Goal: Transaction & Acquisition: Purchase product/service

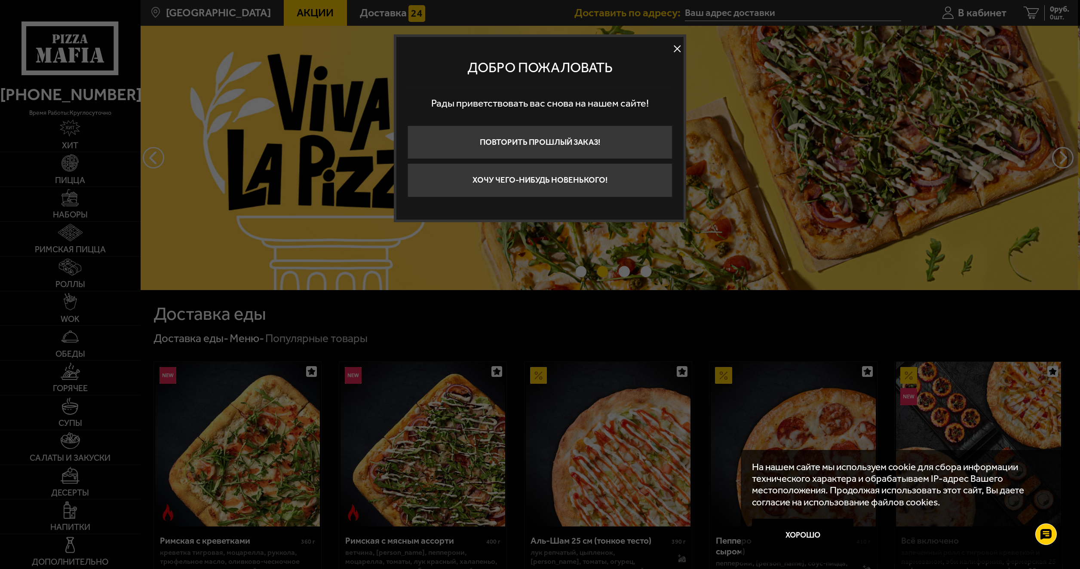
click at [675, 49] on button at bounding box center [677, 49] width 13 height 13
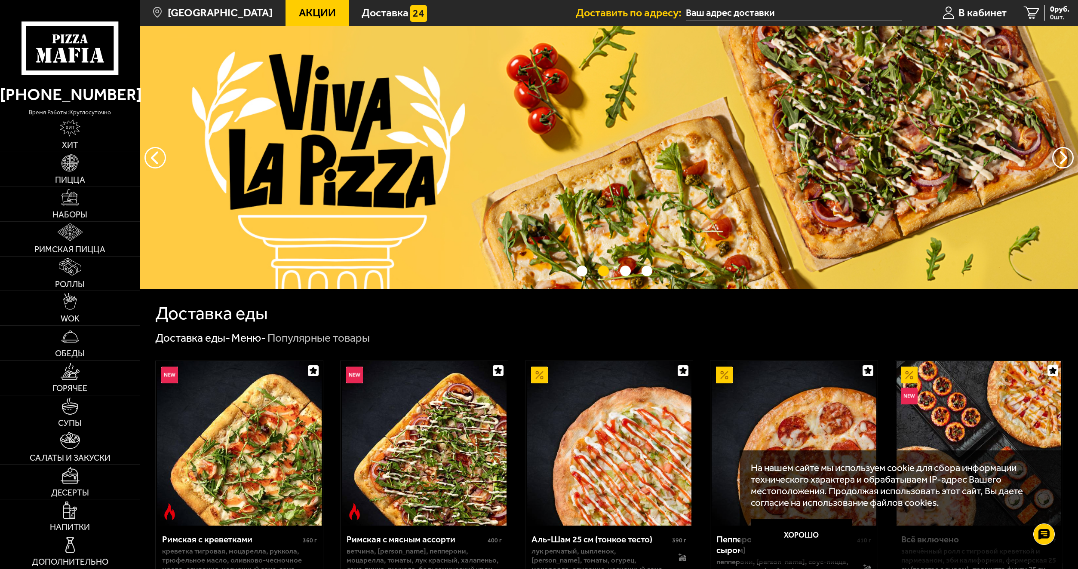
click at [299, 18] on span "Акции" at bounding box center [317, 12] width 37 height 11
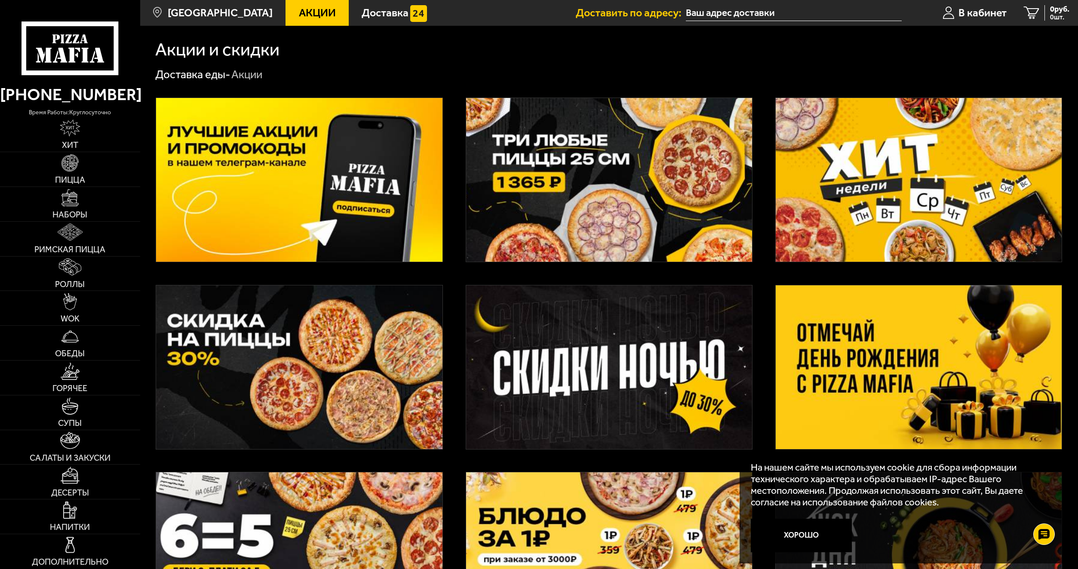
click at [881, 348] on img at bounding box center [919, 368] width 286 height 164
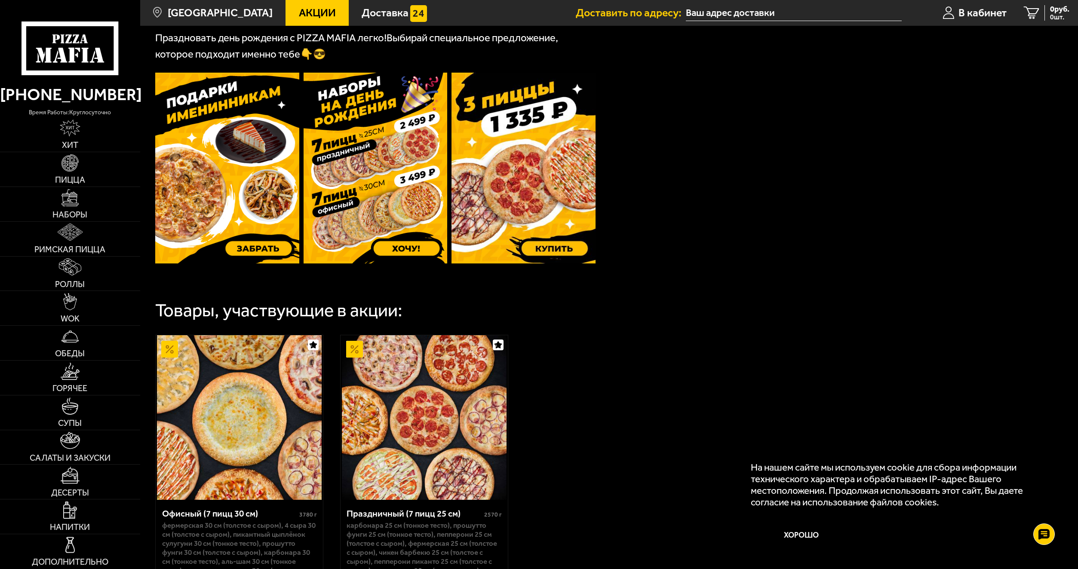
scroll to position [237, 0]
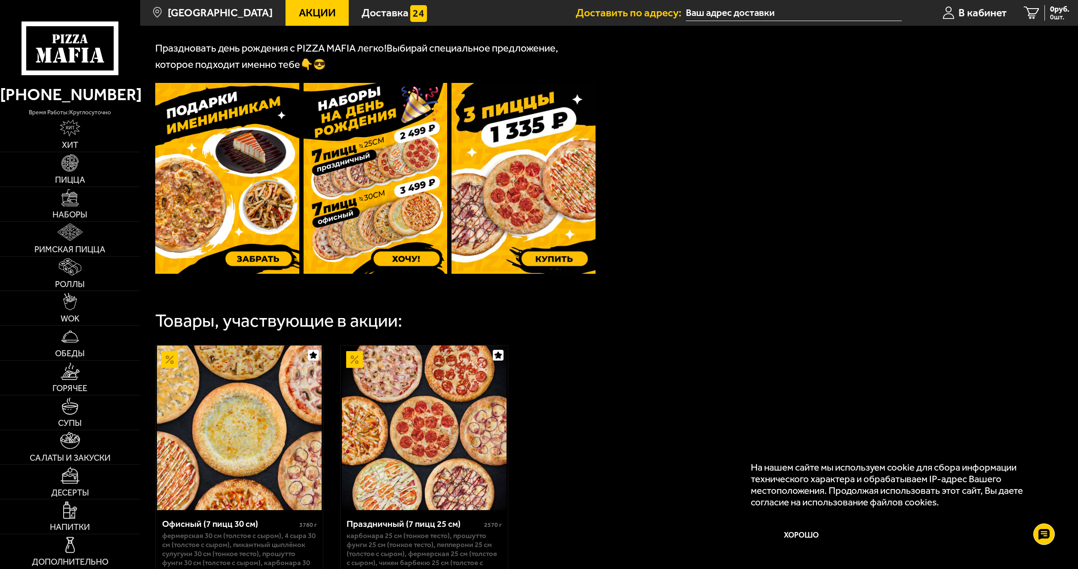
click at [567, 198] on img at bounding box center [523, 178] width 144 height 191
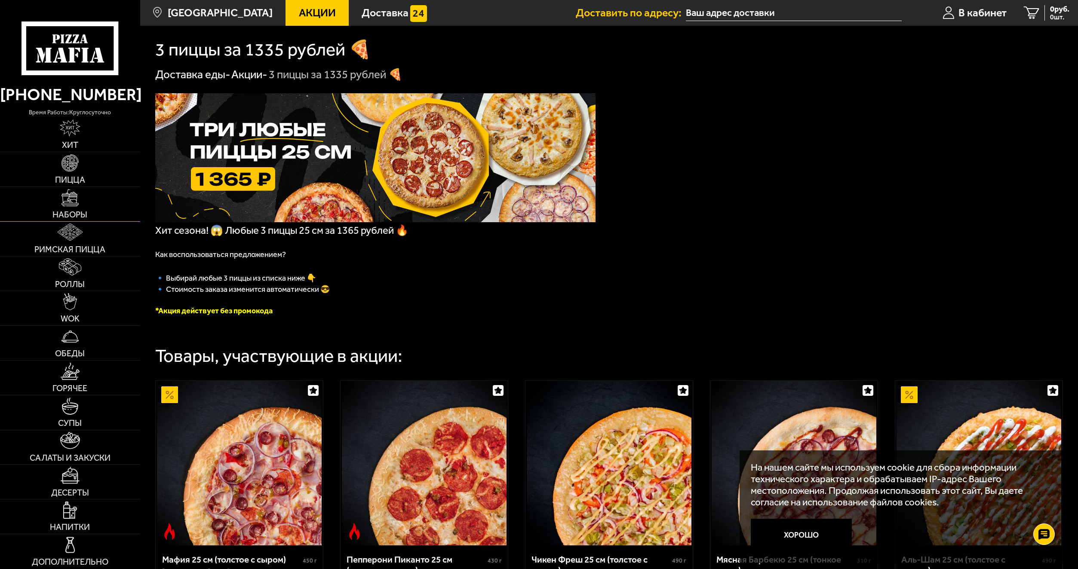
click at [60, 211] on span "Наборы" at bounding box center [69, 215] width 35 height 9
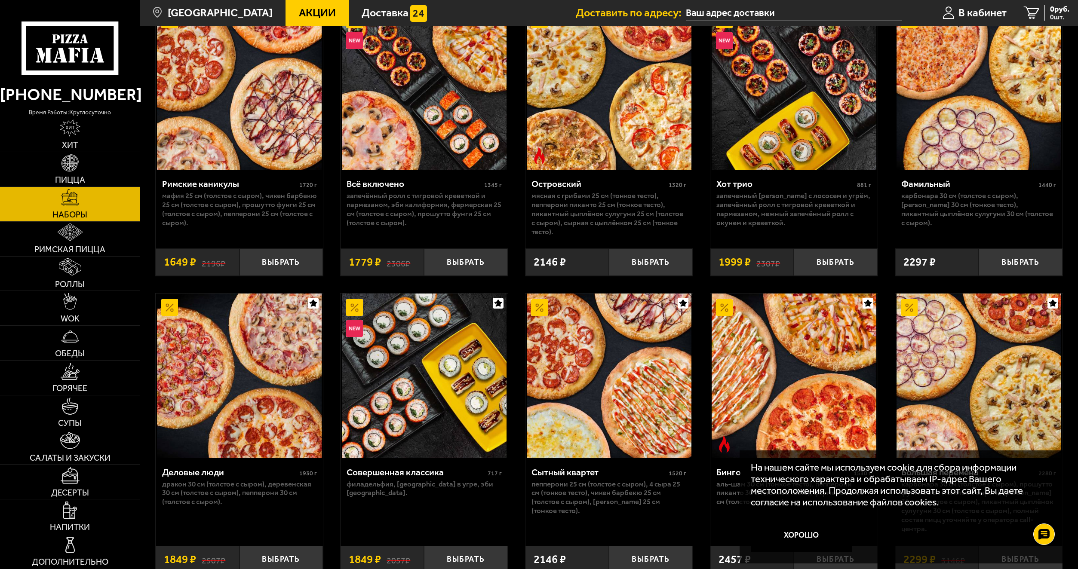
scroll to position [880, 0]
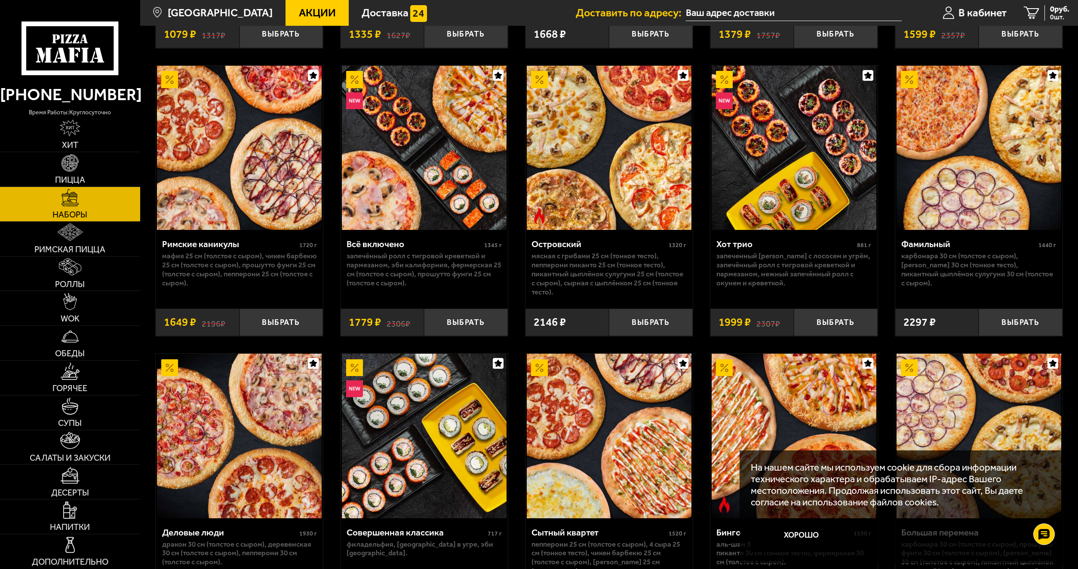
click at [979, 144] on img at bounding box center [978, 148] width 165 height 165
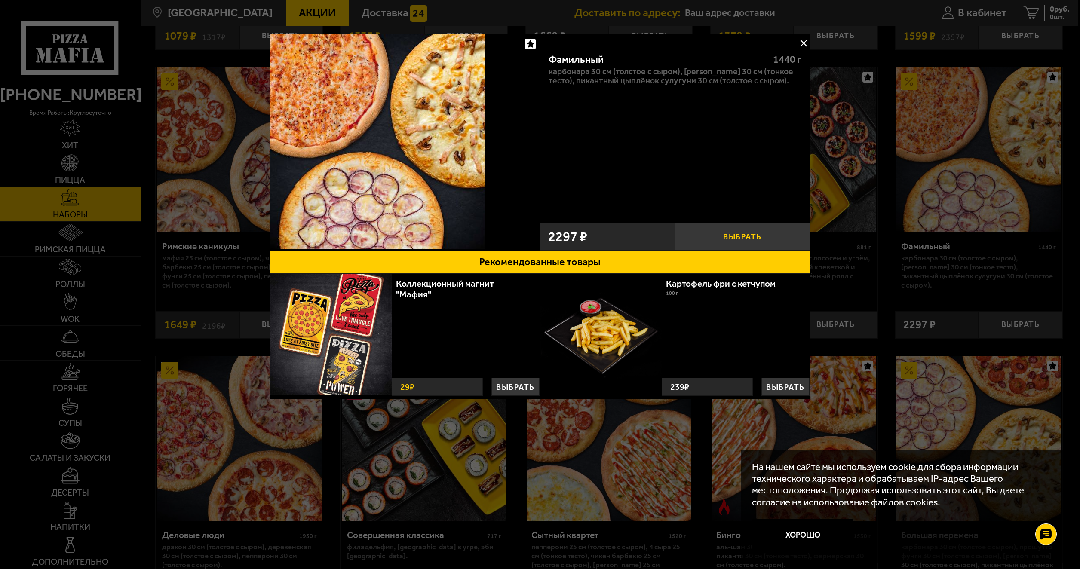
click at [720, 238] on button "Выбрать" at bounding box center [742, 237] width 135 height 28
click at [798, 45] on button at bounding box center [803, 43] width 13 height 13
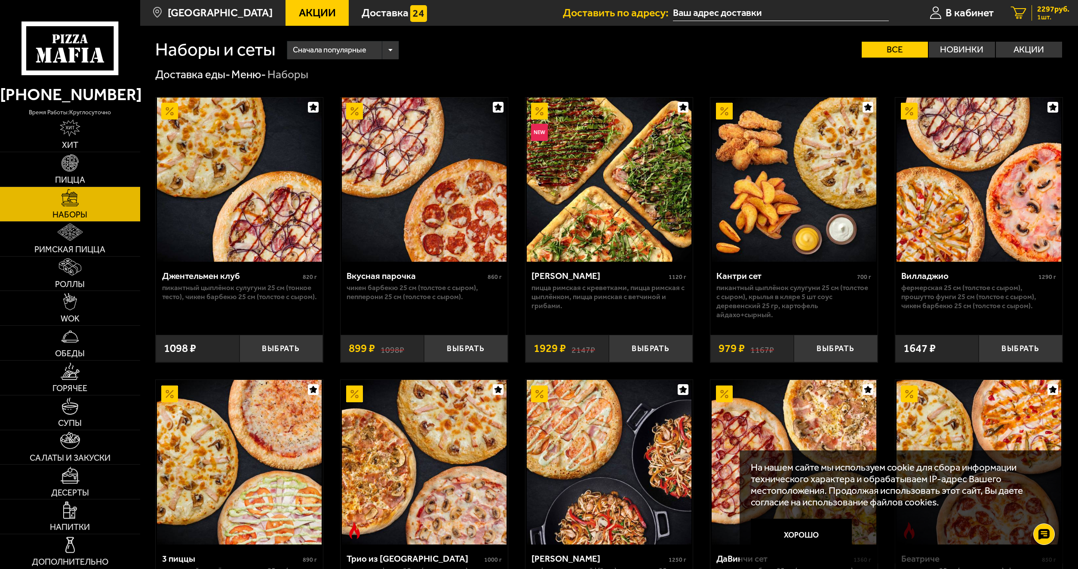
click at [1057, 14] on span "1 шт." at bounding box center [1053, 17] width 32 height 7
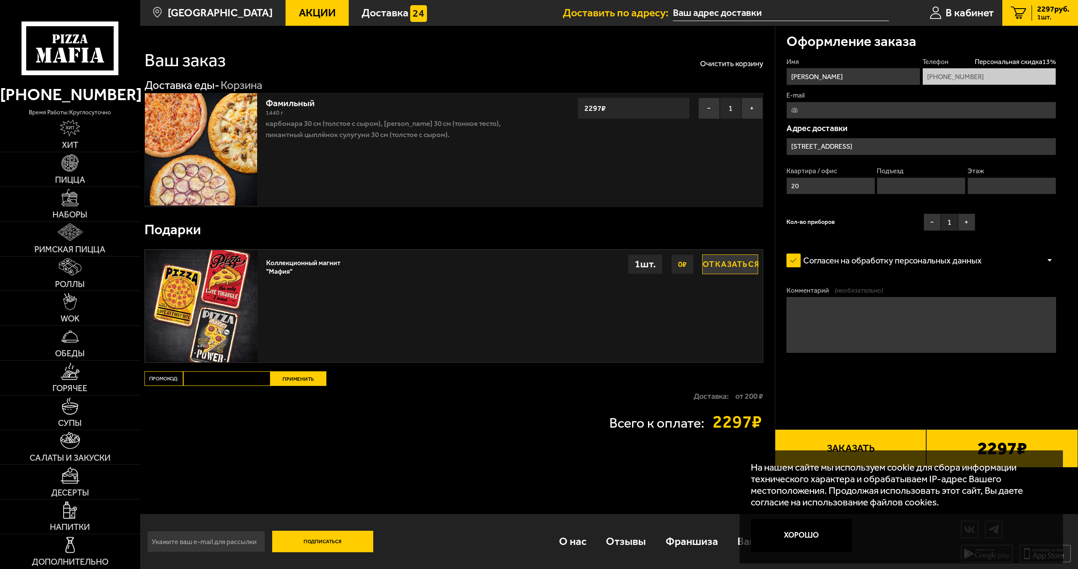
click at [756, 9] on input "text" at bounding box center [780, 13] width 215 height 16
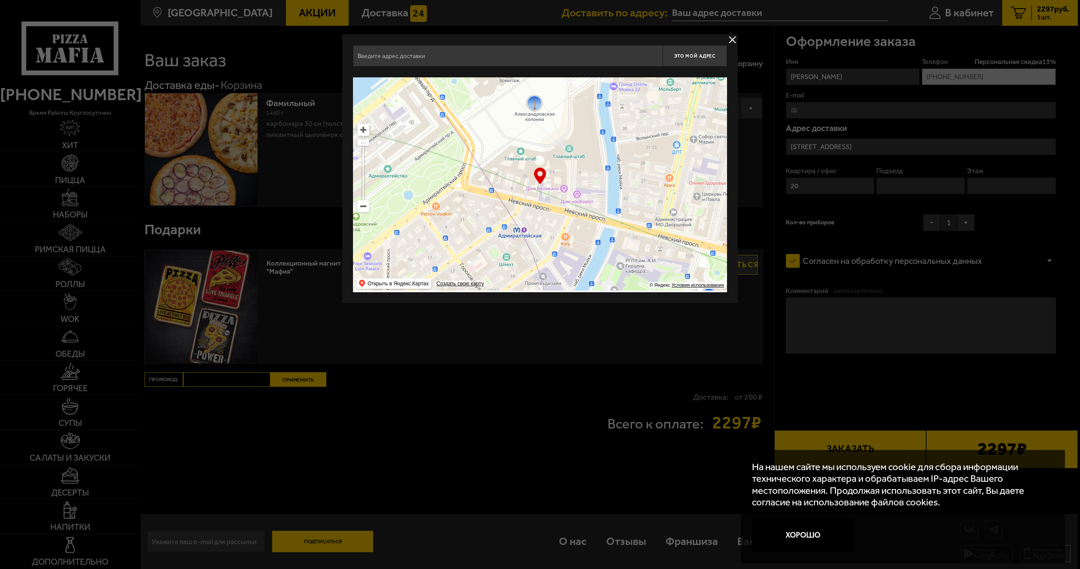
drag, startPoint x: 507, startPoint y: 260, endPoint x: 499, endPoint y: 124, distance: 136.1
click at [499, 124] on ymaps at bounding box center [540, 184] width 374 height 215
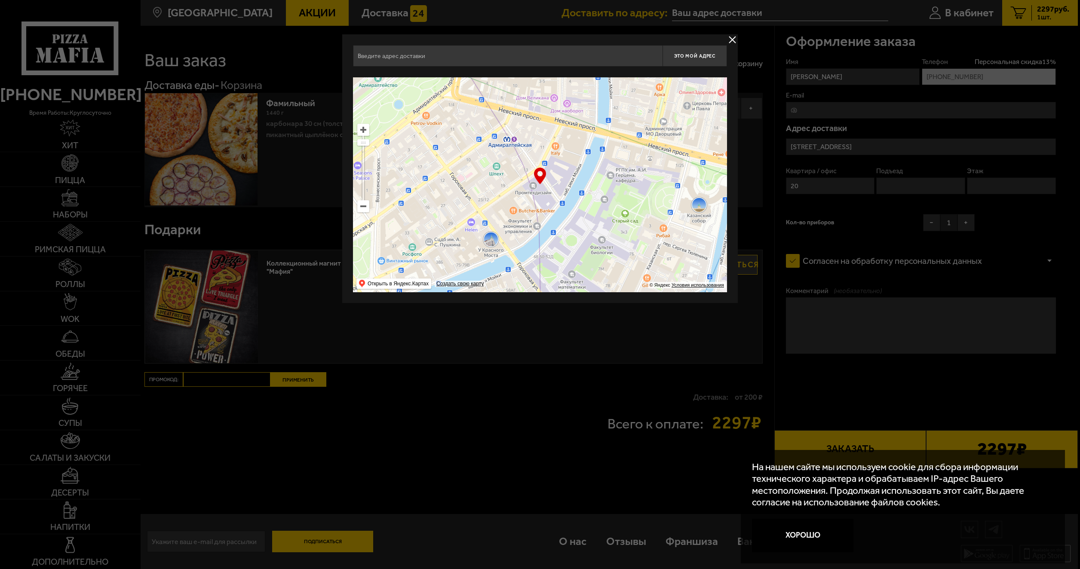
type input "[STREET_ADDRESS]"
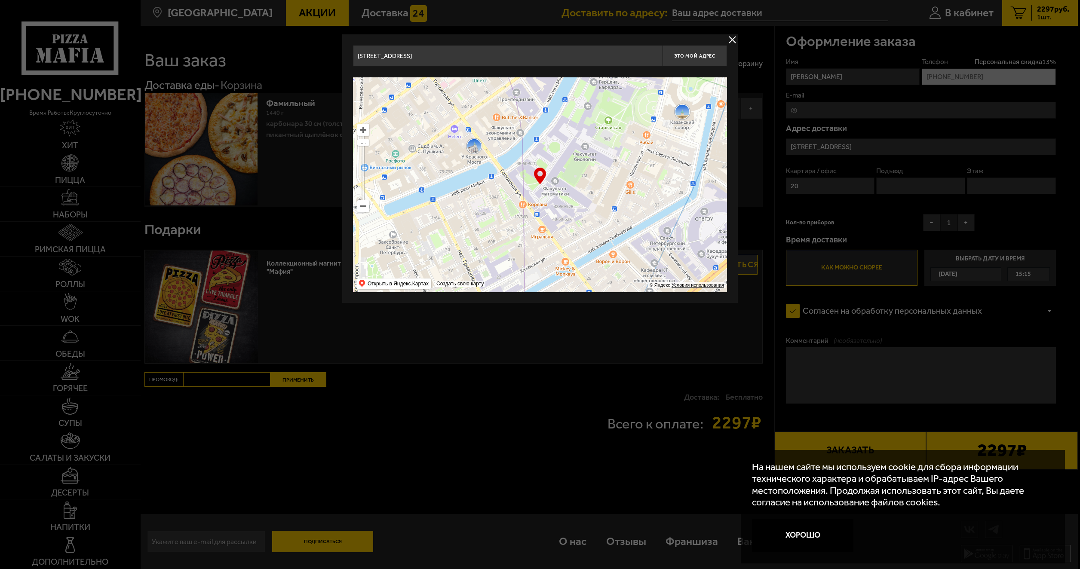
drag, startPoint x: 622, startPoint y: 249, endPoint x: 604, endPoint y: 151, distance: 99.3
click at [604, 151] on ymaps at bounding box center [540, 184] width 374 height 215
type input "[STREET_ADDRESS]"
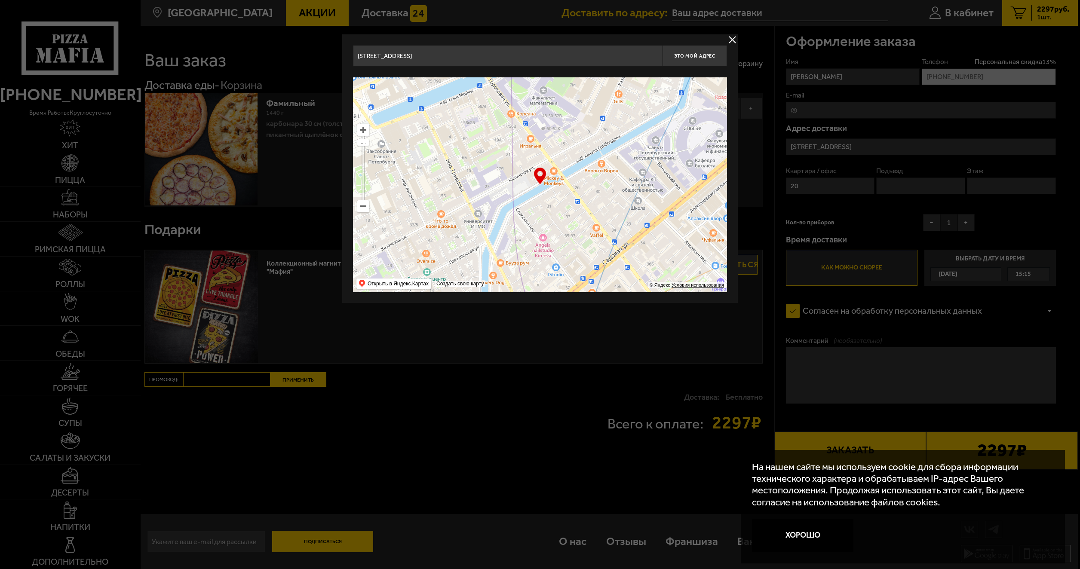
drag, startPoint x: 568, startPoint y: 232, endPoint x: 556, endPoint y: 141, distance: 91.5
click at [556, 141] on ymaps at bounding box center [540, 184] width 374 height 215
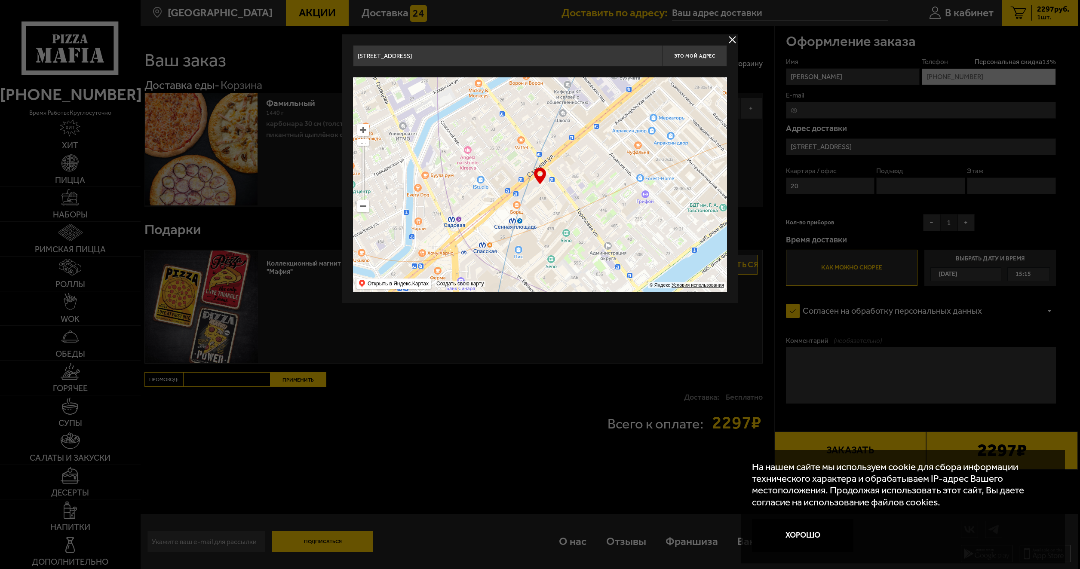
type input "[STREET_ADDRESS]"
drag, startPoint x: 616, startPoint y: 208, endPoint x: 540, endPoint y: 120, distance: 115.6
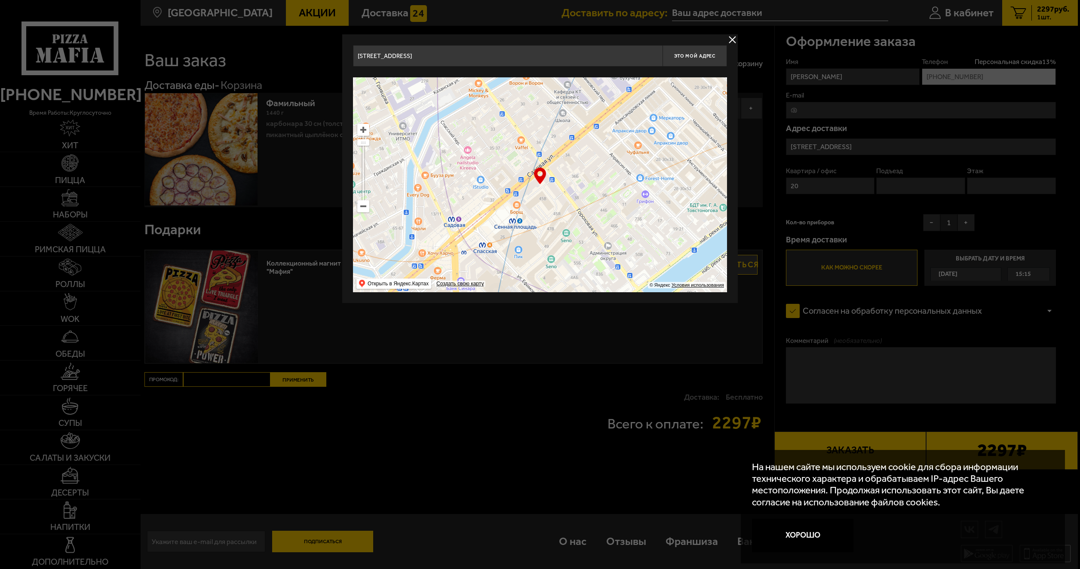
click at [540, 120] on ymaps at bounding box center [540, 184] width 374 height 215
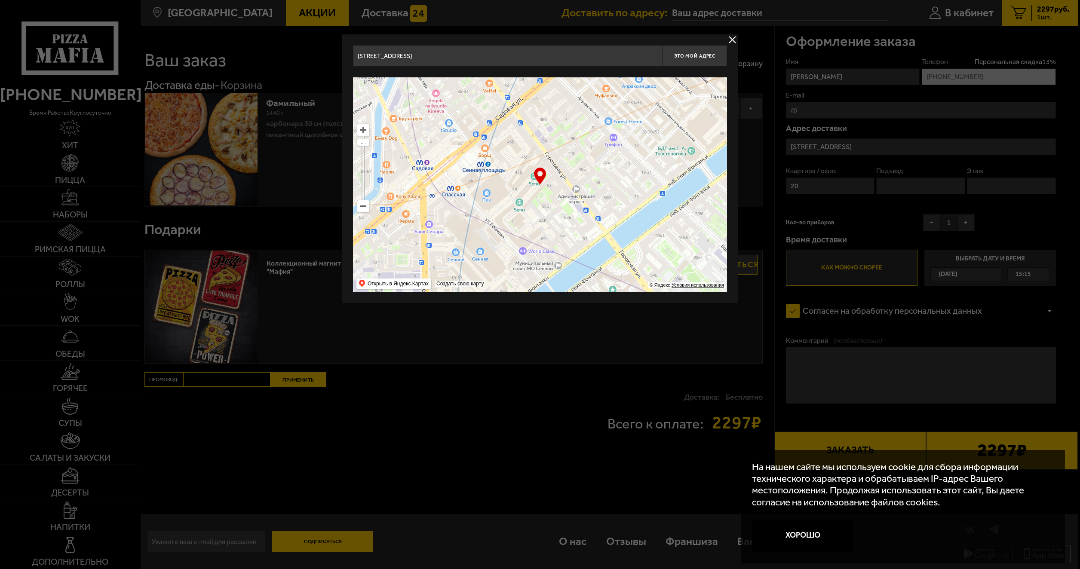
type input "[STREET_ADDRESS]"
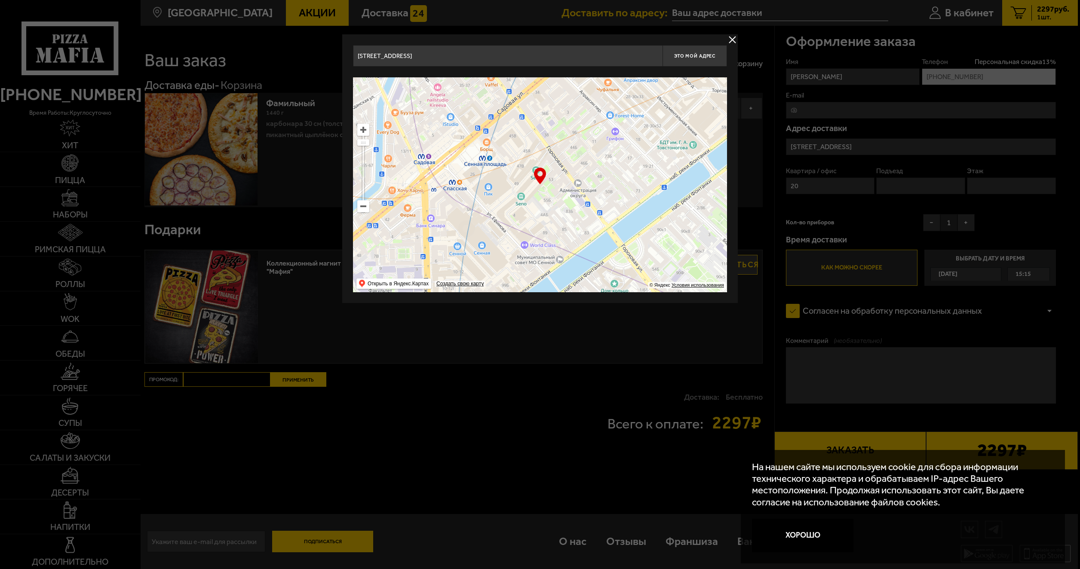
drag, startPoint x: 627, startPoint y: 233, endPoint x: 597, endPoint y: 171, distance: 69.6
click at [597, 171] on ymaps at bounding box center [540, 184] width 374 height 215
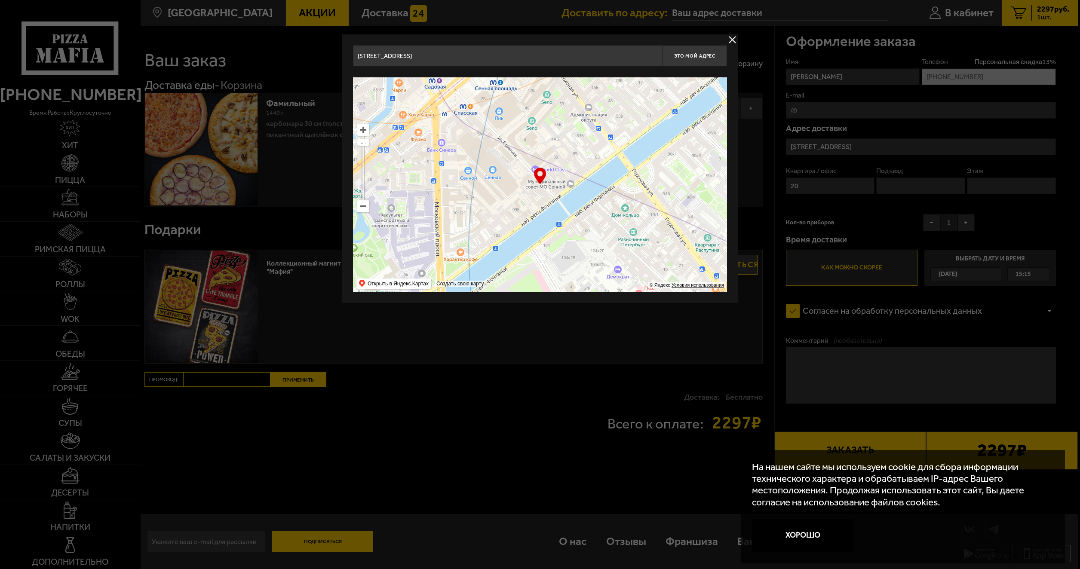
drag, startPoint x: 583, startPoint y: 200, endPoint x: 593, endPoint y: 124, distance: 76.4
click at [593, 124] on ymaps at bounding box center [540, 184] width 374 height 215
type input "[STREET_ADDRESS][PERSON_NAME]"
click at [362, 129] on ymaps at bounding box center [363, 129] width 11 height 11
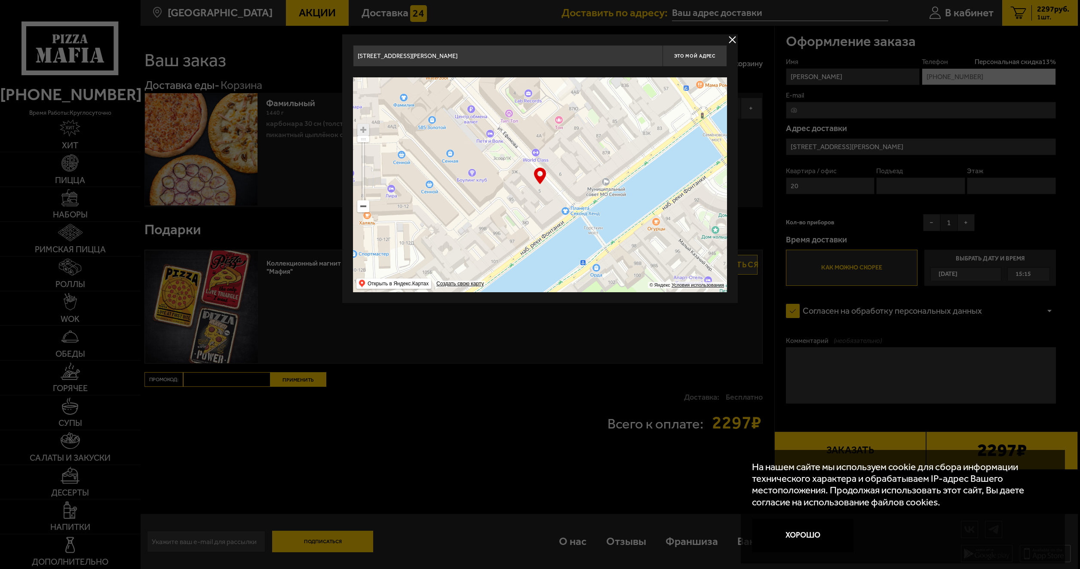
drag, startPoint x: 587, startPoint y: 175, endPoint x: 591, endPoint y: 174, distance: 4.5
click at [591, 174] on ymaps at bounding box center [540, 184] width 374 height 215
click at [694, 55] on span "Это мой адрес" at bounding box center [694, 56] width 41 height 6
type input "[STREET_ADDRESS][PERSON_NAME]"
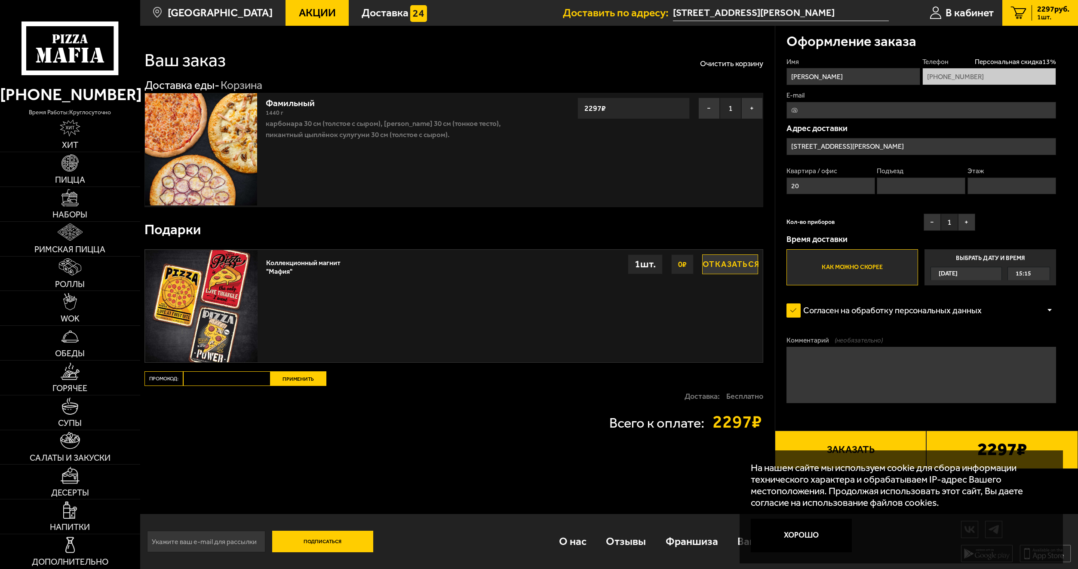
drag, startPoint x: 799, startPoint y: 186, endPoint x: 786, endPoint y: 187, distance: 12.5
click at [786, 187] on input "20" at bounding box center [830, 186] width 89 height 17
type input "59"
click at [912, 183] on input "Подъезд" at bounding box center [921, 186] width 89 height 17
type input "1"
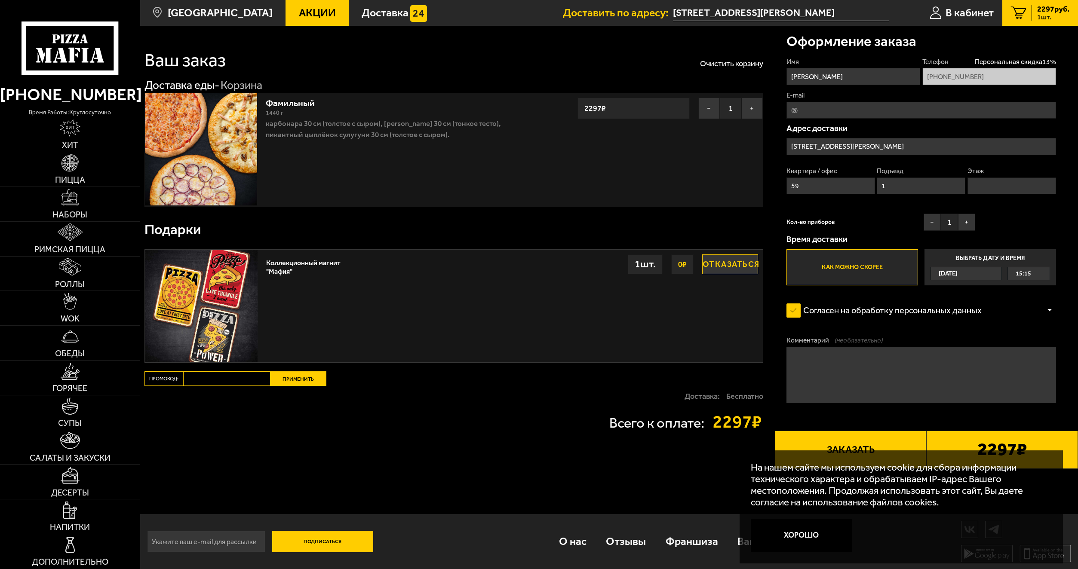
click at [978, 184] on input "Этаж" at bounding box center [1011, 186] width 89 height 17
type input "5"
click at [887, 212] on div "Имя [PERSON_NAME] Телефон Персональная скидка 13 % [PHONE_NUMBER] E-mail Адрес …" at bounding box center [921, 171] width 270 height 228
click at [1014, 272] on div "15:15" at bounding box center [1029, 273] width 42 height 13
click at [0, 0] on input "Выбрать дату и время [DATE] 15:15" at bounding box center [0, 0] width 0 height 0
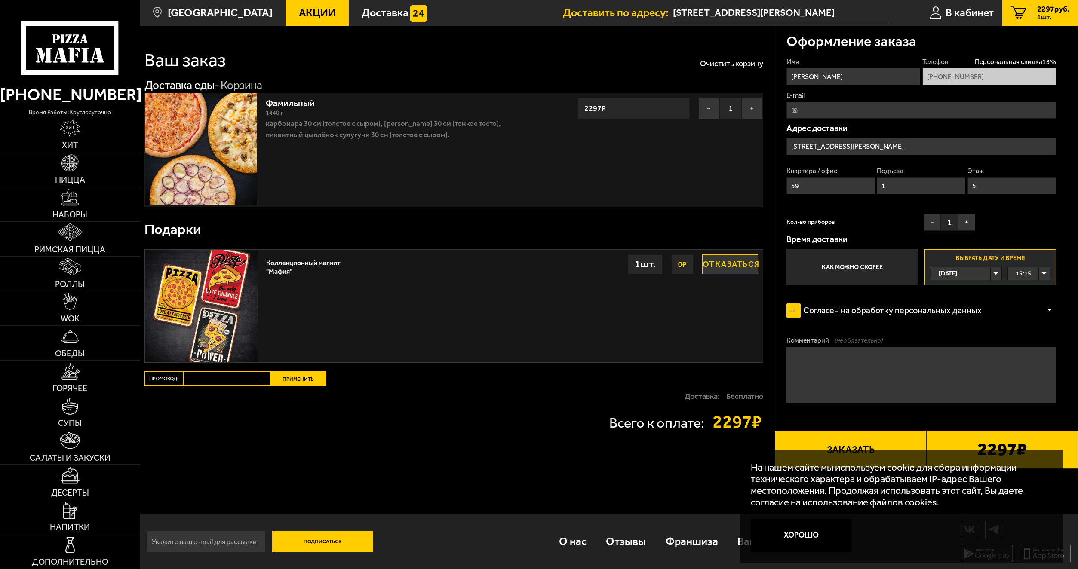
click at [1045, 274] on div "15:15" at bounding box center [1029, 273] width 42 height 13
click at [1036, 312] on li "18:00" at bounding box center [1028, 313] width 41 height 14
click at [805, 537] on button "Хорошо" at bounding box center [801, 536] width 101 height 34
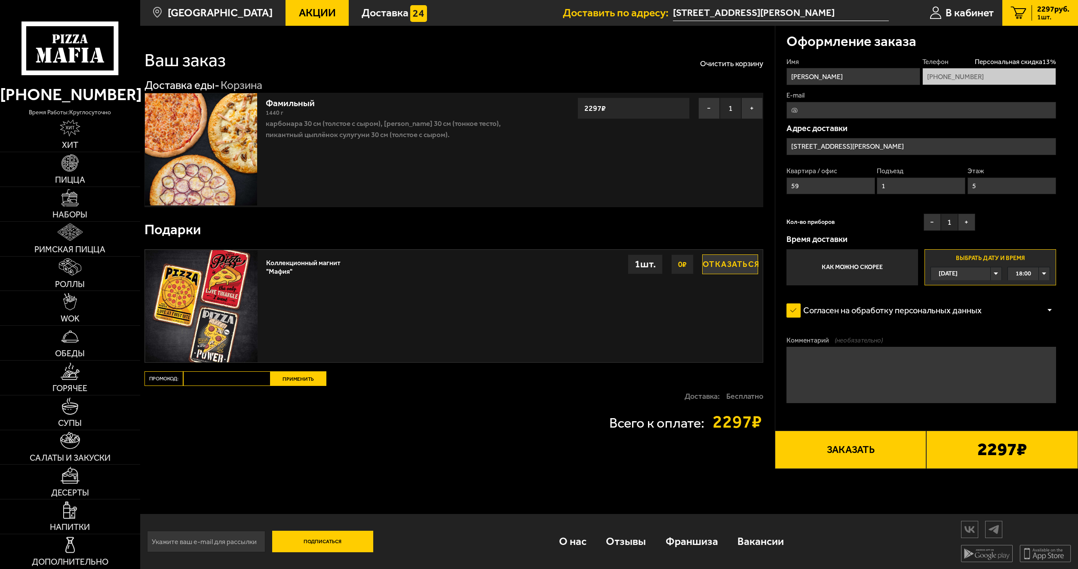
click at [859, 224] on div "Кол-во приборов − 1 +" at bounding box center [880, 224] width 189 height 21
click at [850, 446] on button "Заказать" at bounding box center [851, 450] width 152 height 38
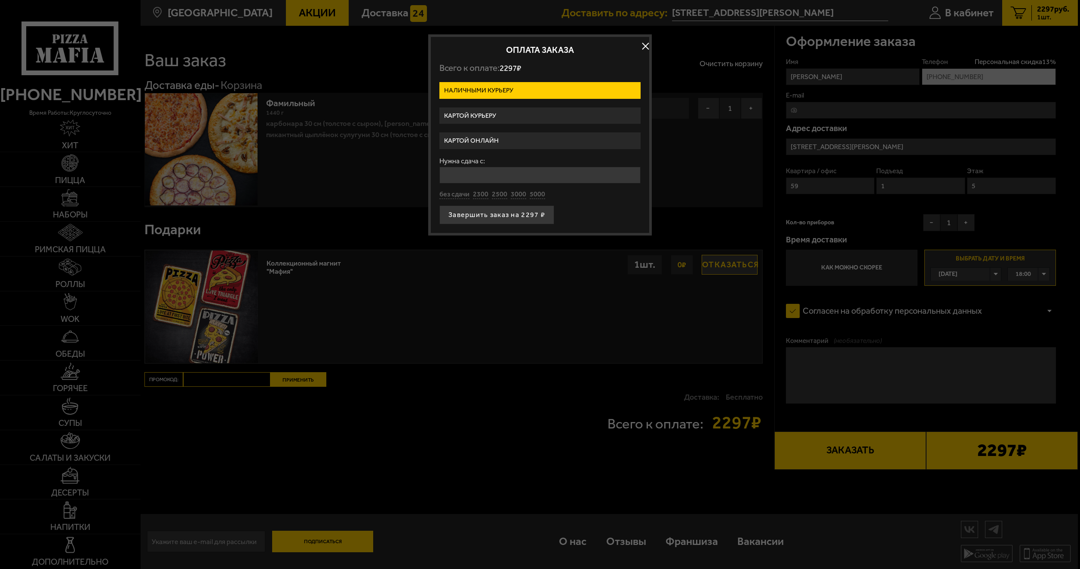
click at [476, 116] on label "Картой курьеру" at bounding box center [539, 115] width 201 height 17
click at [0, 0] on input "Картой курьеру" at bounding box center [0, 0] width 0 height 0
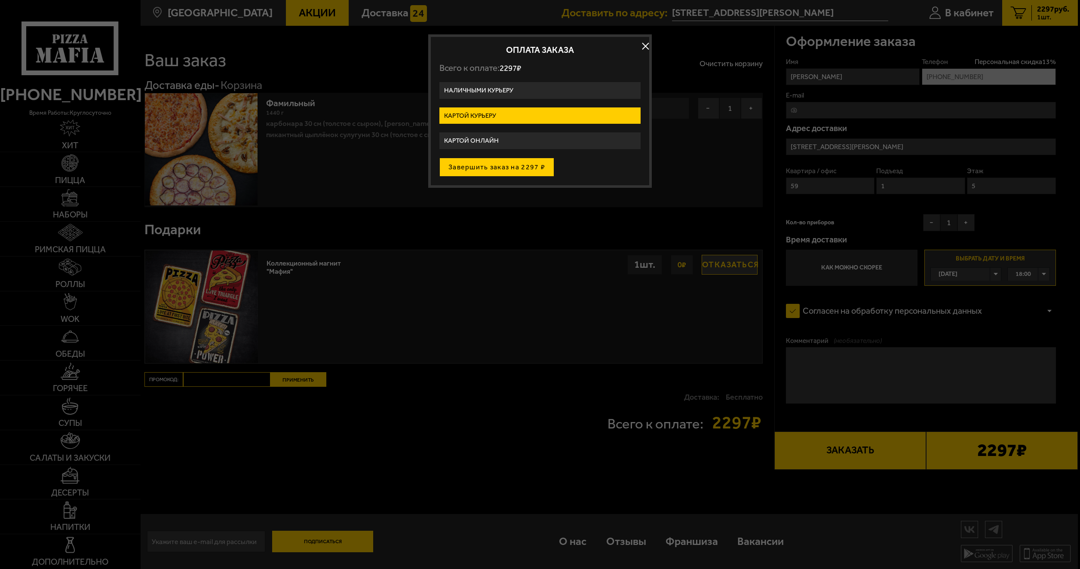
click at [504, 169] on button "Завершить заказ на 2297 ₽" at bounding box center [496, 167] width 115 height 19
